Goal: Task Accomplishment & Management: Complete application form

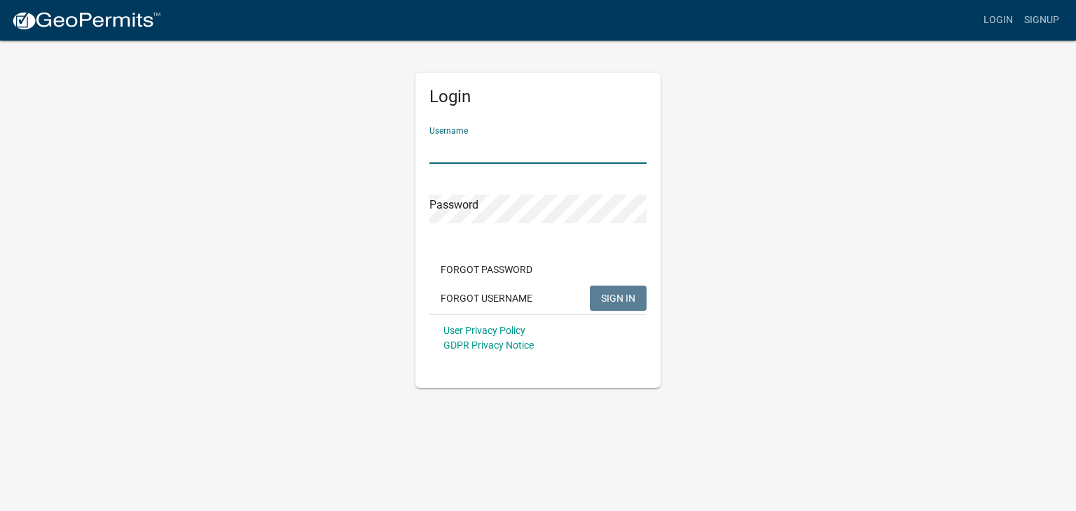
click at [443, 152] on input "Username" at bounding box center [538, 149] width 217 height 29
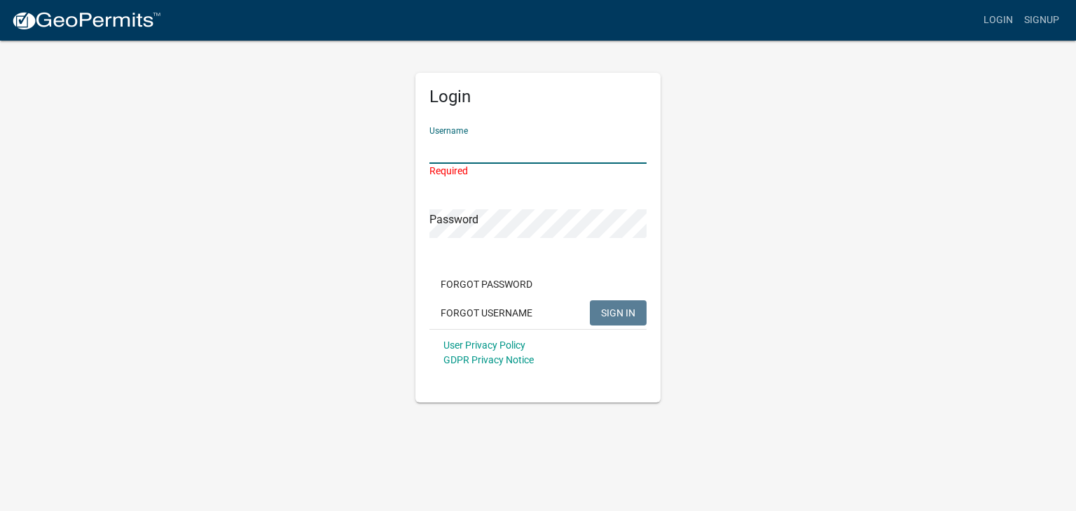
type input "[EMAIL_ADDRESS][DOMAIN_NAME]"
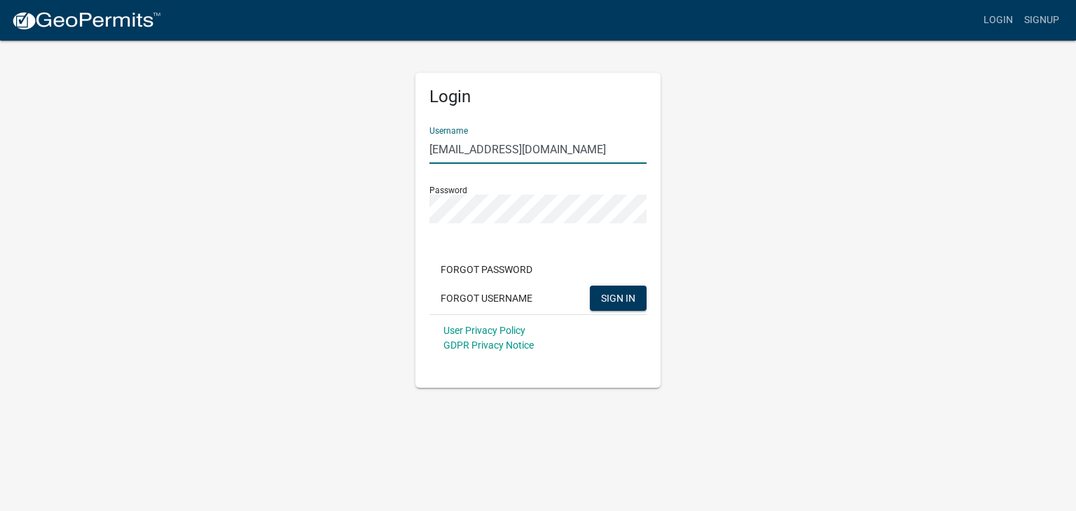
click at [619, 321] on div "User Privacy Policy GDPR Privacy Notice" at bounding box center [538, 338] width 217 height 47
click at [625, 293] on span "SIGN IN" at bounding box center [618, 297] width 34 height 11
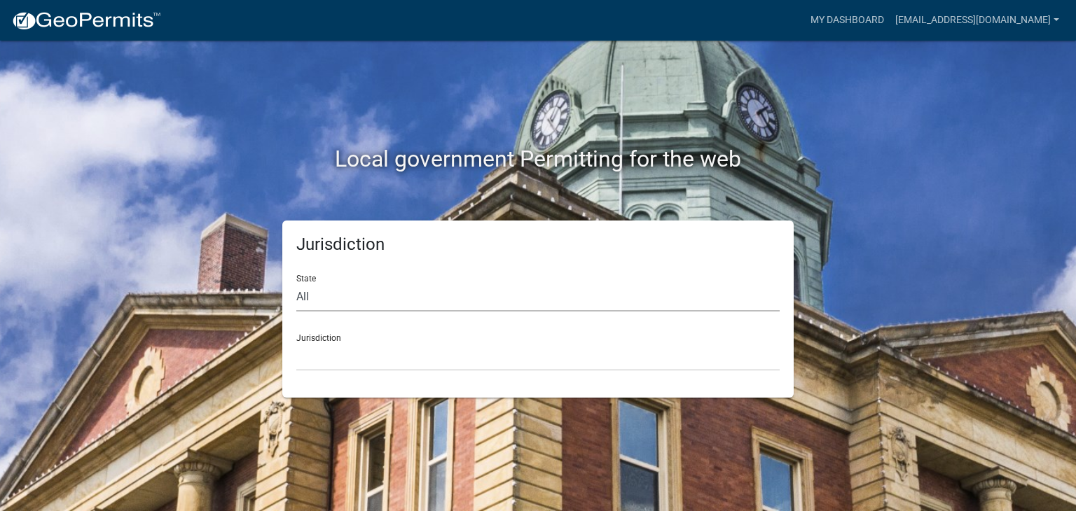
click at [420, 292] on select "All [US_STATE] [US_STATE] [US_STATE] [US_STATE] [US_STATE] [US_STATE] [US_STATE…" at bounding box center [537, 297] width 483 height 29
click at [403, 290] on select "All [US_STATE] [US_STATE] [US_STATE] [US_STATE] [US_STATE] [US_STATE] [US_STATE…" at bounding box center [537, 297] width 483 height 29
click at [358, 290] on select "All [US_STATE] [US_STATE] [US_STATE] [US_STATE] [US_STATE] [US_STATE] [US_STATE…" at bounding box center [537, 297] width 483 height 29
select select "[US_STATE]"
click at [296, 283] on select "All [US_STATE] [US_STATE] [US_STATE] [US_STATE] [US_STATE] [US_STATE] [US_STATE…" at bounding box center [537, 297] width 483 height 29
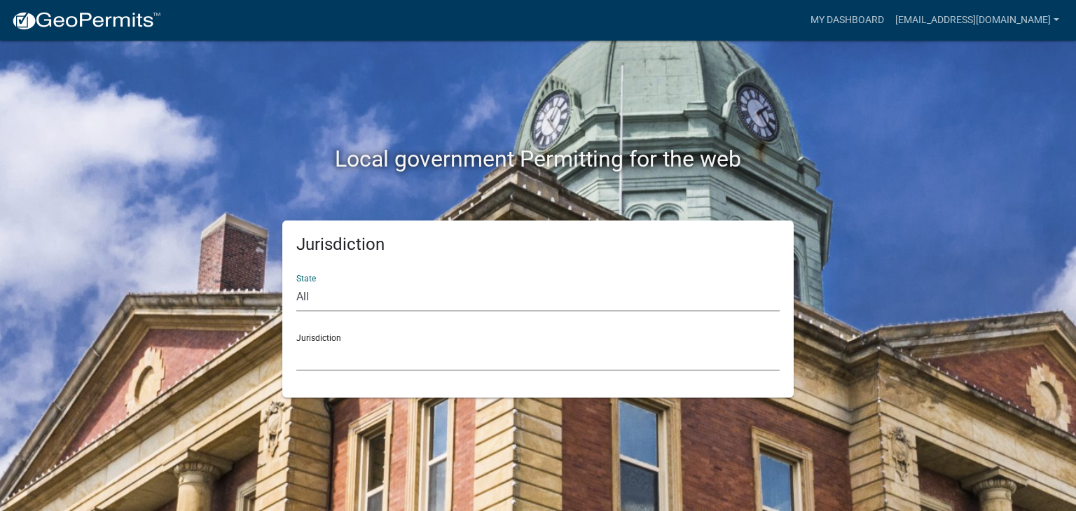
click at [371, 359] on select "City of [GEOGRAPHIC_DATA], [US_STATE] City of [GEOGRAPHIC_DATA], [US_STATE] Cit…" at bounding box center [537, 357] width 483 height 29
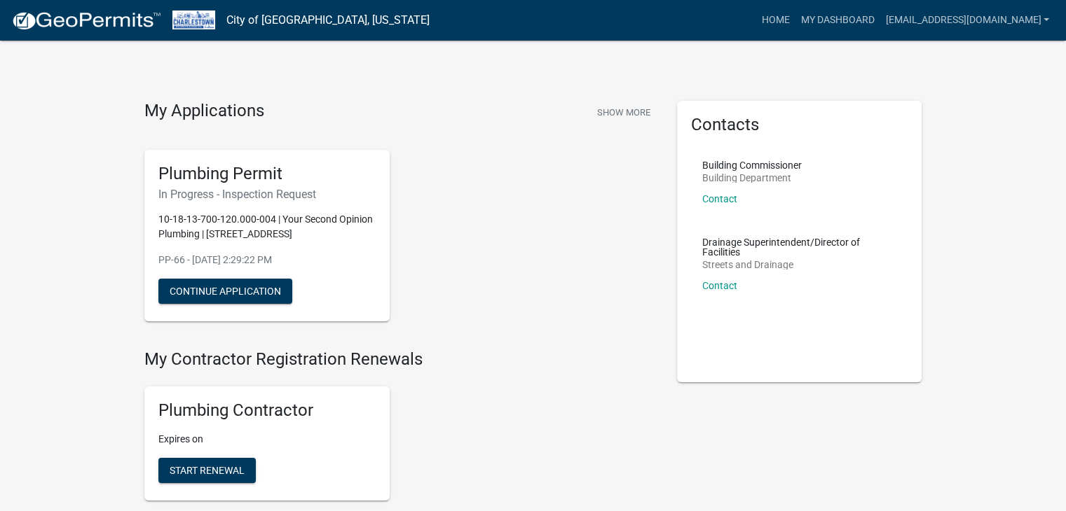
scroll to position [327, 0]
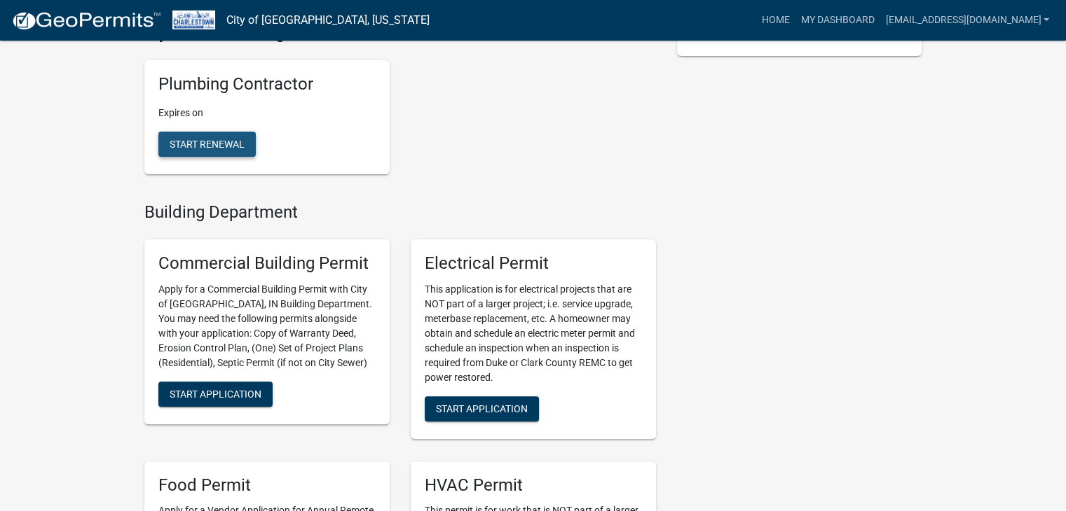
click at [221, 149] on span "Start Renewal" at bounding box center [207, 144] width 75 height 11
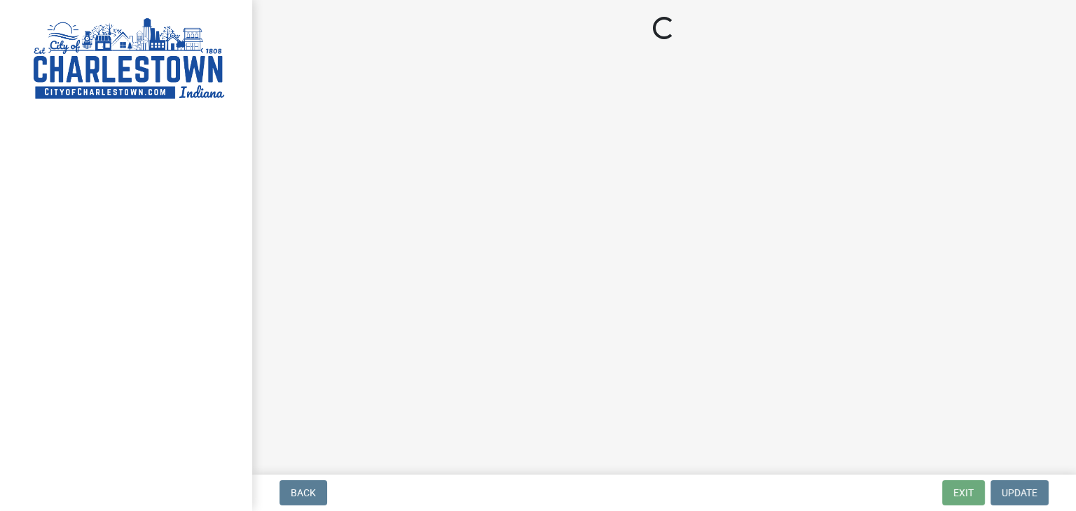
select select "[US_STATE]"
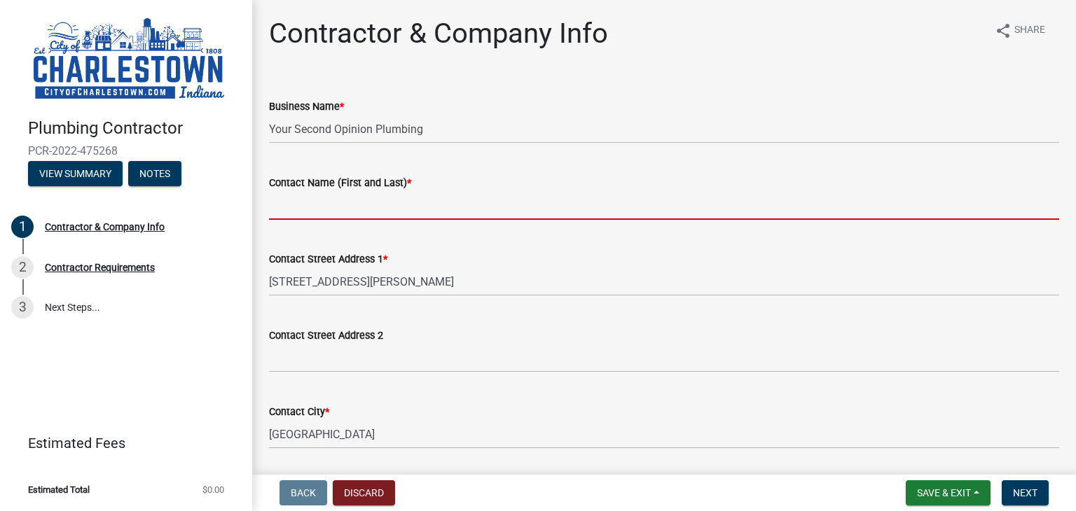
click at [359, 207] on input "Contact Name (First and Last) *" at bounding box center [664, 205] width 790 height 29
type input "[PERSON_NAME]"
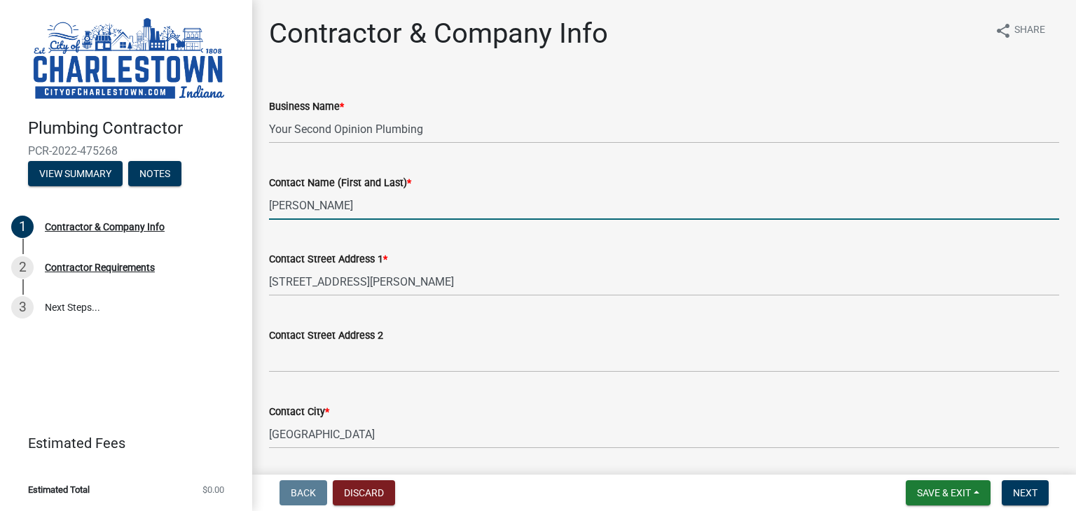
select select "IN"
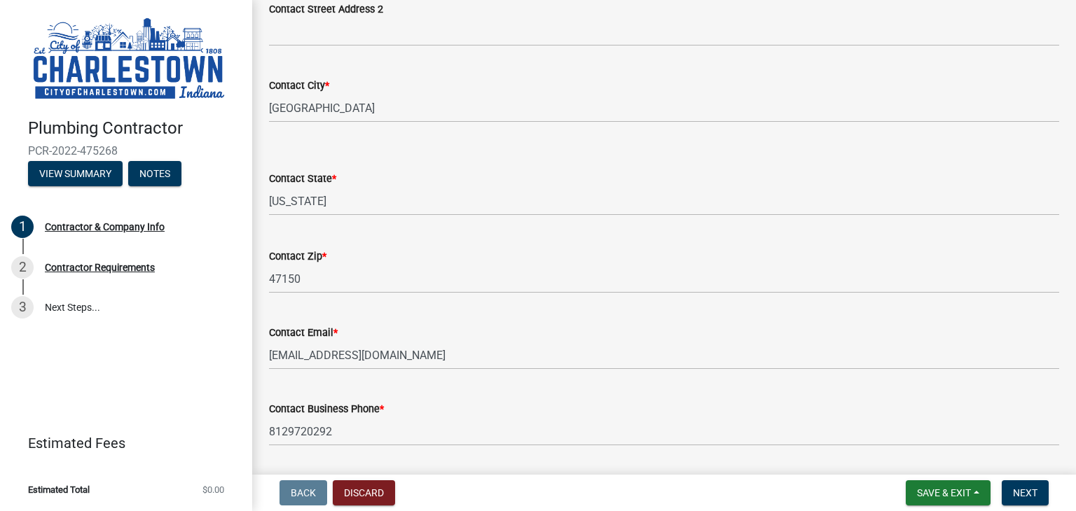
scroll to position [522, 0]
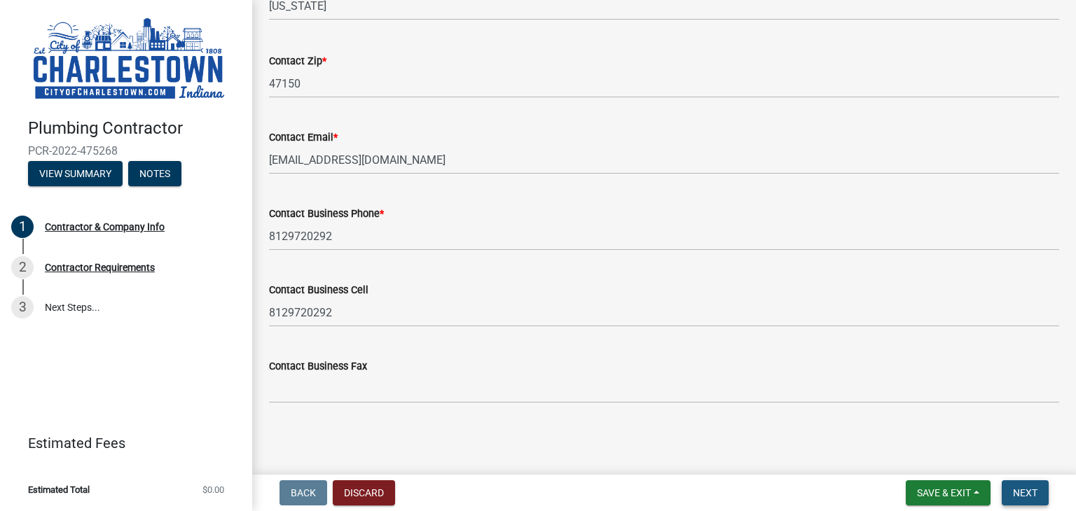
click at [1039, 497] on button "Next" at bounding box center [1025, 493] width 47 height 25
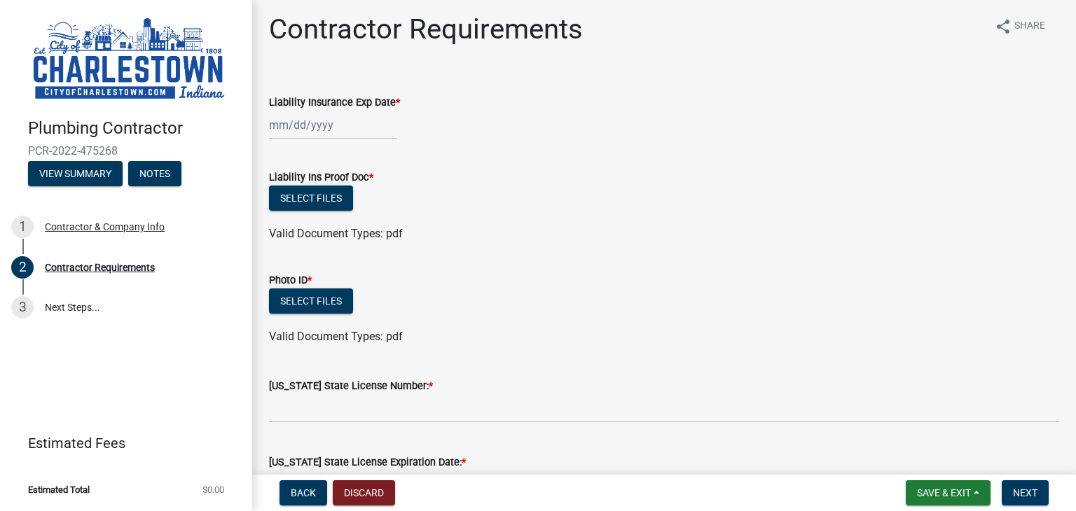
scroll to position [0, 0]
